Goal: Transaction & Acquisition: Purchase product/service

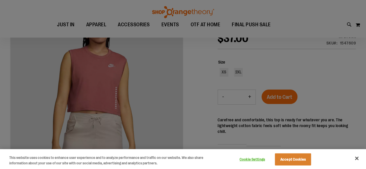
scroll to position [18, 0]
click at [358, 159] on button "Close" at bounding box center [357, 158] width 13 height 13
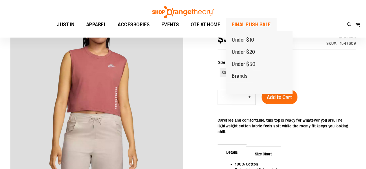
click at [256, 21] on span "FINAL PUSH SALE" at bounding box center [251, 24] width 39 height 13
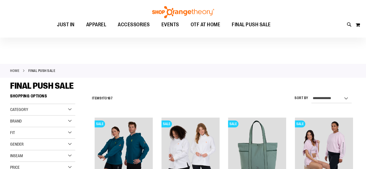
scroll to position [84, 0]
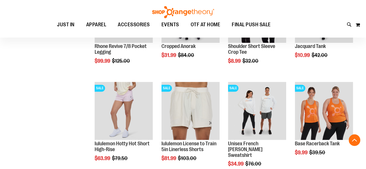
scroll to position [433, 0]
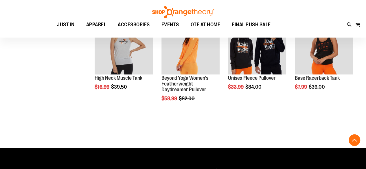
scroll to position [885, 0]
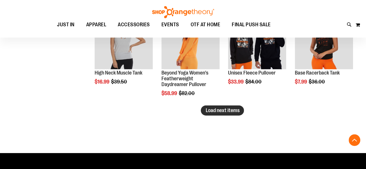
click at [230, 110] on span "Load next items" at bounding box center [223, 111] width 34 height 6
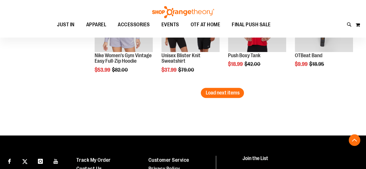
scroll to position [1194, 0]
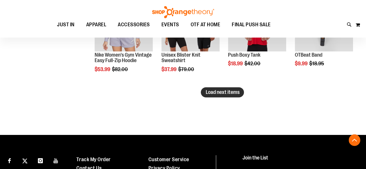
click at [233, 90] on span "Load next items" at bounding box center [223, 92] width 34 height 6
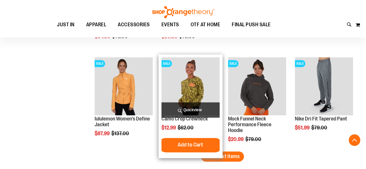
scroll to position [1421, 0]
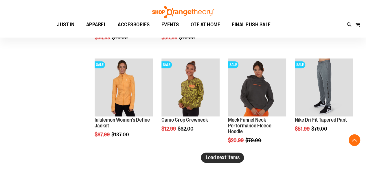
click at [215, 155] on span "Load next items" at bounding box center [223, 158] width 34 height 6
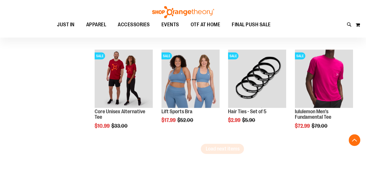
scroll to position [1726, 0]
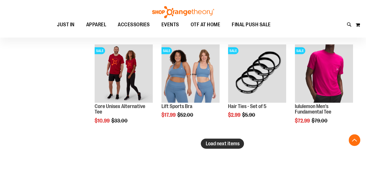
click at [232, 147] on button "Load next items" at bounding box center [222, 144] width 43 height 10
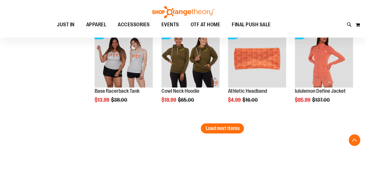
scroll to position [2029, 0]
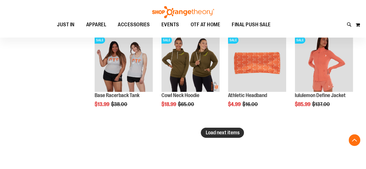
click at [229, 130] on span "Load next items" at bounding box center [223, 133] width 34 height 6
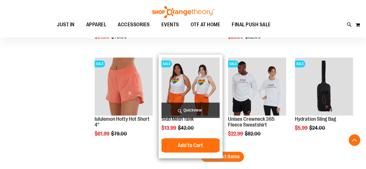
scroll to position [2352, 0]
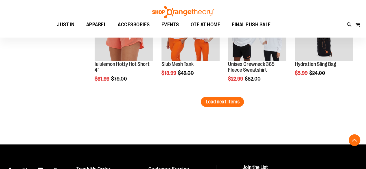
drag, startPoint x: 234, startPoint y: 101, endPoint x: 221, endPoint y: 101, distance: 12.5
click at [234, 101] on span "Load next items" at bounding box center [223, 102] width 34 height 6
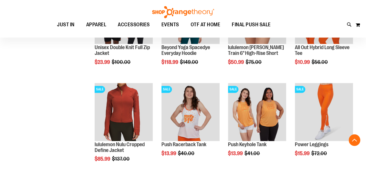
scroll to position [2660, 0]
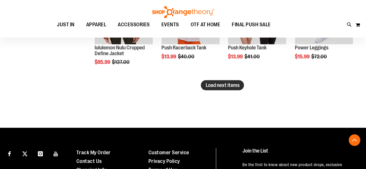
click at [211, 89] on button "Load next items" at bounding box center [222, 85] width 43 height 10
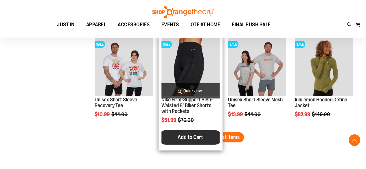
scroll to position [2903, 0]
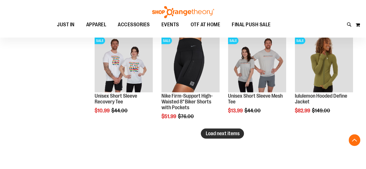
click at [236, 135] on span "Load next items" at bounding box center [223, 134] width 34 height 6
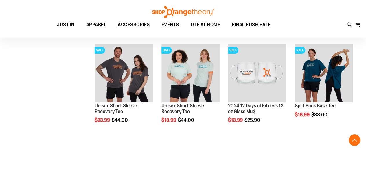
scroll to position [3194, 0]
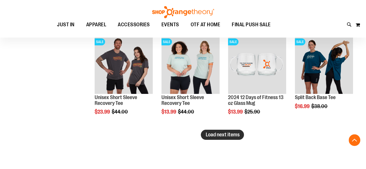
click at [215, 137] on span "Load next items" at bounding box center [223, 135] width 34 height 6
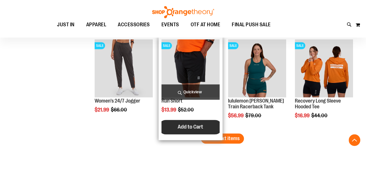
scroll to position [3483, 0]
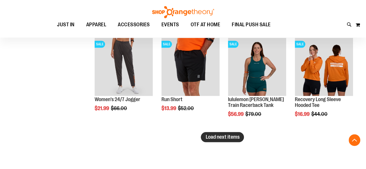
click at [230, 136] on span "Load next items" at bounding box center [223, 137] width 34 height 6
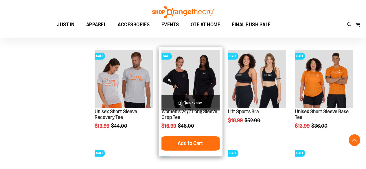
scroll to position [3680, 0]
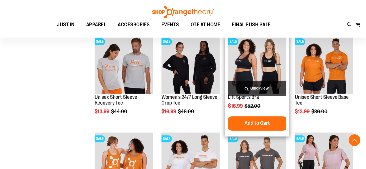
click at [250, 62] on img "product" at bounding box center [257, 64] width 58 height 58
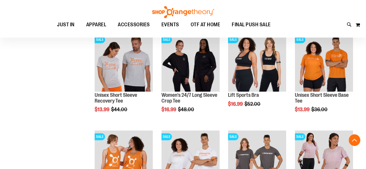
scroll to position [3694, 0]
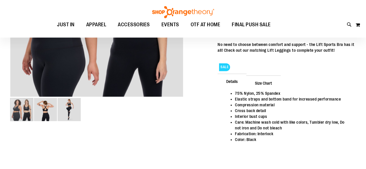
scroll to position [17, 0]
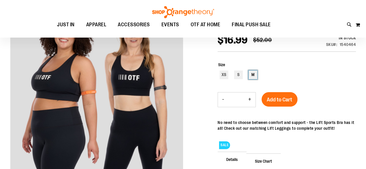
click at [251, 74] on div "M" at bounding box center [253, 75] width 9 height 9
type input "***"
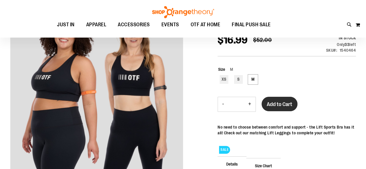
click at [274, 100] on button "Add to Cart" at bounding box center [280, 104] width 36 height 14
